Goal: Navigation & Orientation: Find specific page/section

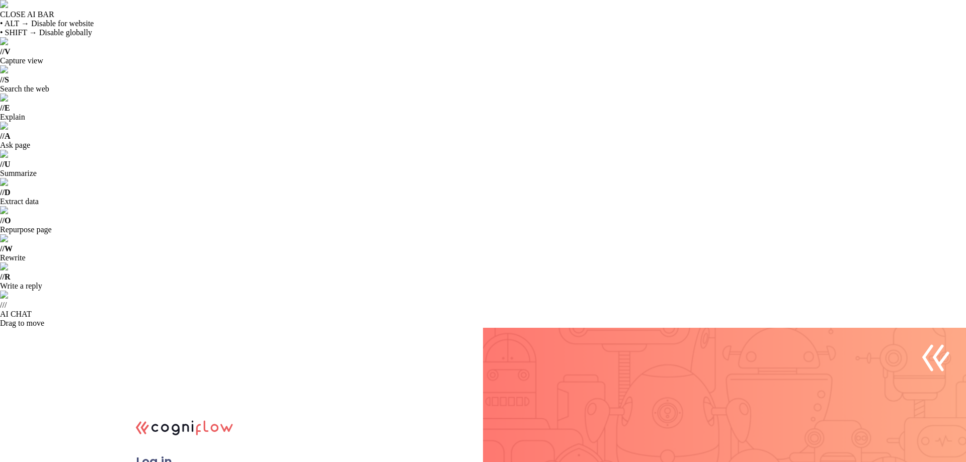
type input "[EMAIL_ADDRESS][DOMAIN_NAME]"
drag, startPoint x: 221, startPoint y: 319, endPoint x: 225, endPoint y: 314, distance: 6.1
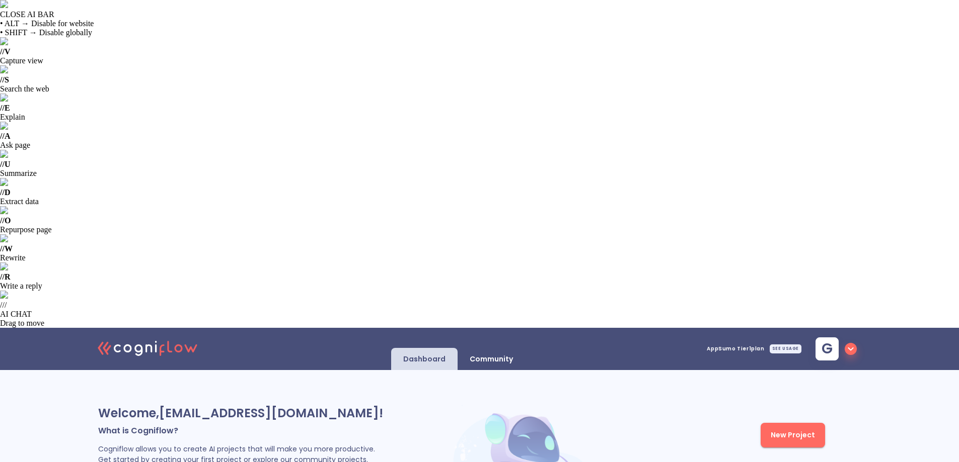
click at [497, 355] on p "Community" at bounding box center [490, 360] width 43 height 10
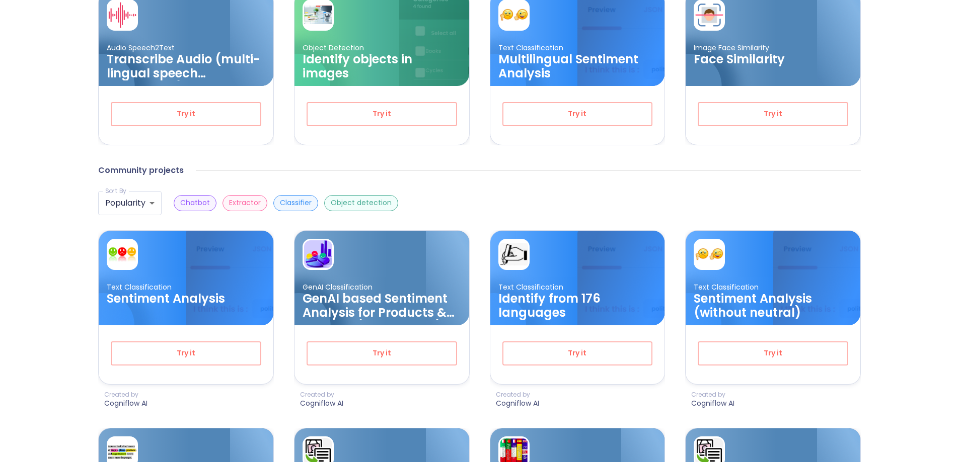
scroll to position [311, 0]
